Goal: Check status

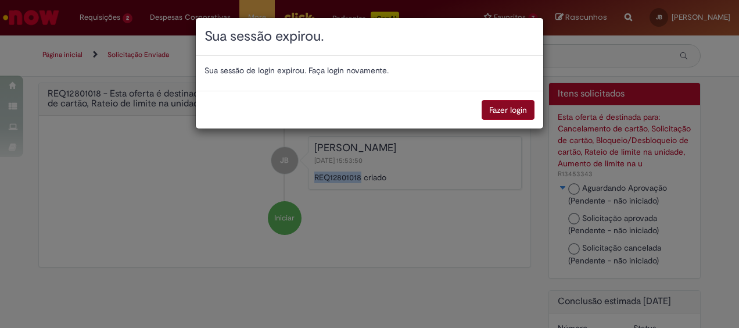
click at [509, 103] on button "Fazer login" at bounding box center [508, 110] width 53 height 20
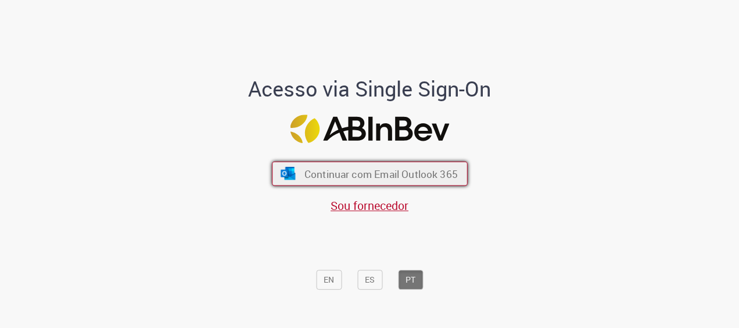
click at [425, 168] on span "Continuar com Email Outlook 365" at bounding box center [380, 173] width 153 height 13
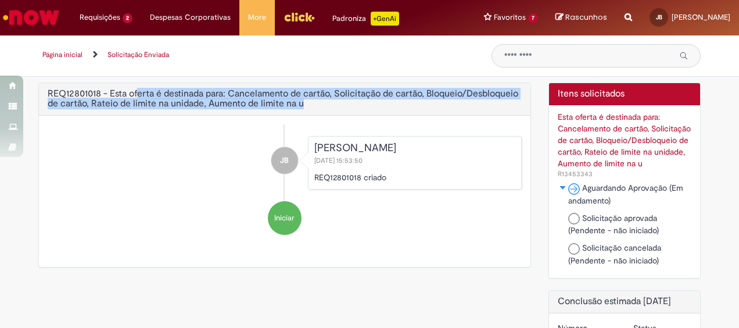
drag, startPoint x: 134, startPoint y: 91, endPoint x: 374, endPoint y: 127, distance: 243.2
click at [374, 127] on div "REQ12801018 - Esta oferta é destinada para: Cancelamento de cartão, Solicitação…" at bounding box center [284, 174] width 493 height 185
drag, startPoint x: 374, startPoint y: 127, endPoint x: 433, endPoint y: 196, distance: 90.2
click at [433, 196] on ul "JB [PERSON_NAME] [DATE] 15:53:50 REQ12801018 criado Iniciar" at bounding box center [285, 185] width 474 height 122
click at [568, 216] on img at bounding box center [574, 219] width 12 height 12
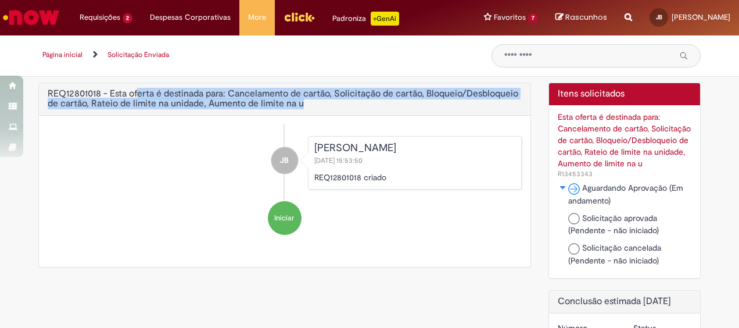
click at [568, 186] on img at bounding box center [574, 189] width 12 height 12
click at [560, 186] on img "Aguardando Aprovação Alternar a exibição do estado da fase para Cartão Corporat…" at bounding box center [562, 187] width 9 height 7
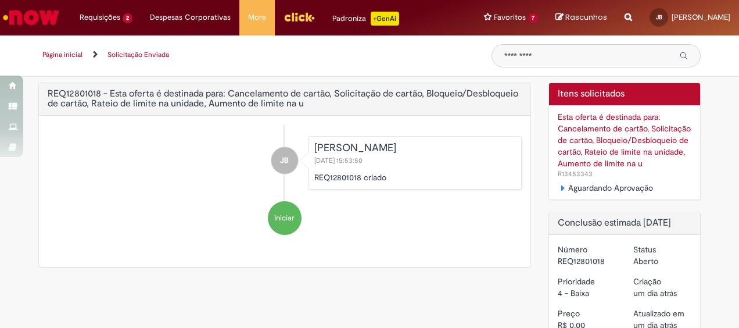
click at [551, 185] on div "Esta oferta é destinada para: Cancelamento de cartão, Solicitação de cartão, Bl…" at bounding box center [625, 152] width 152 height 94
click at [558, 189] on img "Aguardando Aprovação Alternar a exibição do estado da fase para Cartão Corporat…" at bounding box center [562, 187] width 9 height 7
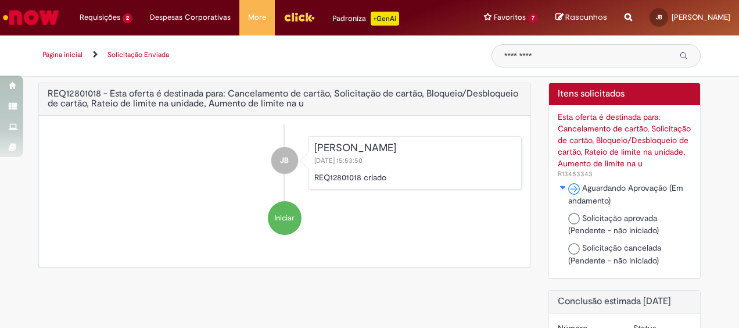
click at [597, 146] on div "Esta oferta é destinada para: Cancelamento de cartão, Solicitação de cartão, Bl…" at bounding box center [625, 140] width 134 height 58
